Goal: Task Accomplishment & Management: Manage account settings

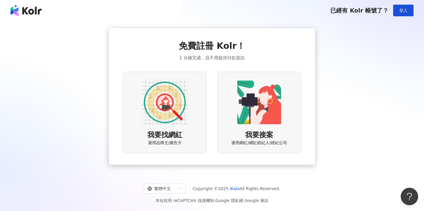
click at [26, 4] on div "已經有 Kolr 帳號了？ 登入" at bounding box center [212, 10] width 424 height 21
click at [29, 10] on img at bounding box center [25, 11] width 31 height 12
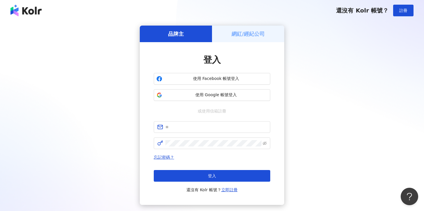
click at [40, 13] on img at bounding box center [25, 11] width 31 height 12
click at [32, 10] on img at bounding box center [25, 11] width 31 height 12
